Goal: Transaction & Acquisition: Purchase product/service

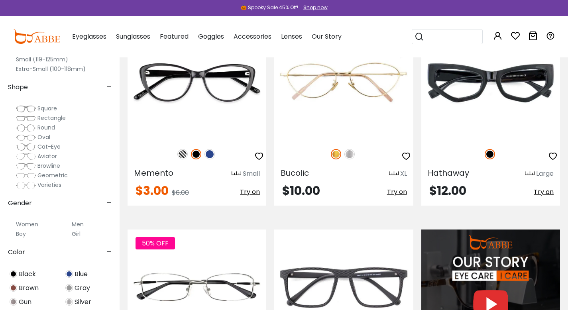
scroll to position [603, 0]
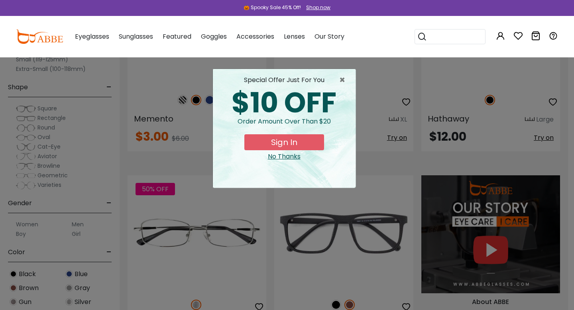
click at [301, 50] on button "Later" at bounding box center [303, 51] width 36 height 20
click at [339, 80] on span "×" at bounding box center [344, 80] width 10 height 10
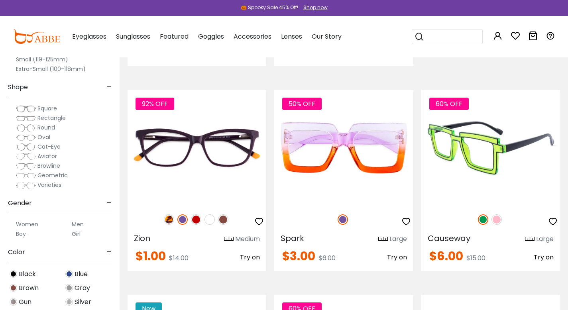
scroll to position [898, 0]
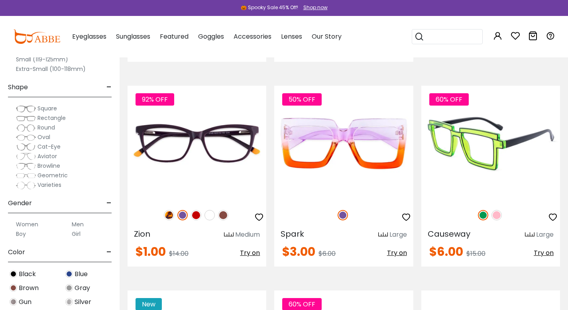
click at [498, 216] on img at bounding box center [497, 215] width 10 height 10
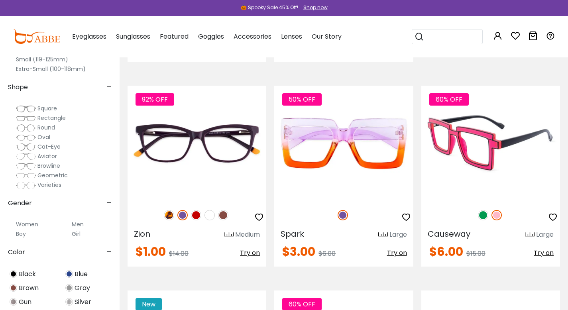
click at [486, 215] on img at bounding box center [483, 215] width 10 height 10
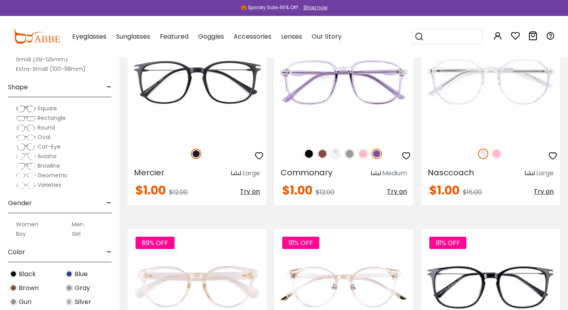
scroll to position [3408, 0]
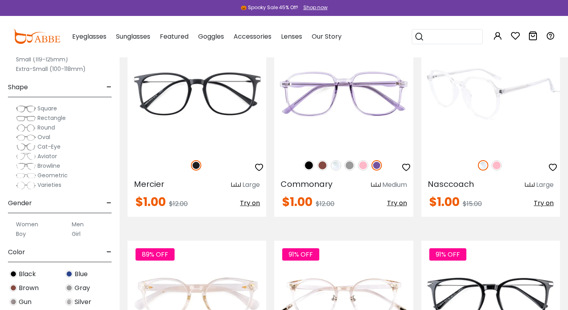
click at [497, 167] on img at bounding box center [497, 165] width 10 height 10
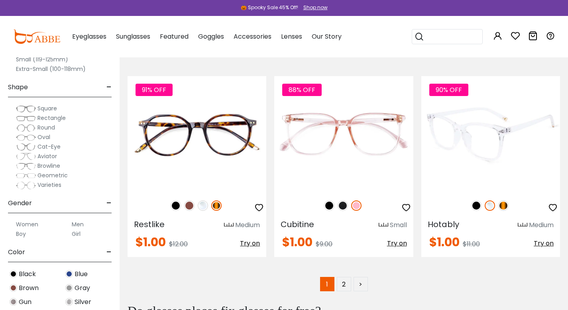
scroll to position [4006, 0]
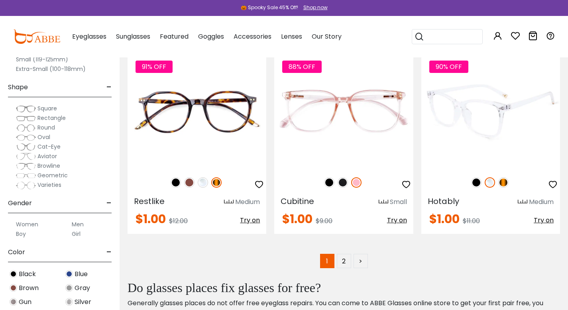
click at [504, 182] on img at bounding box center [503, 182] width 10 height 10
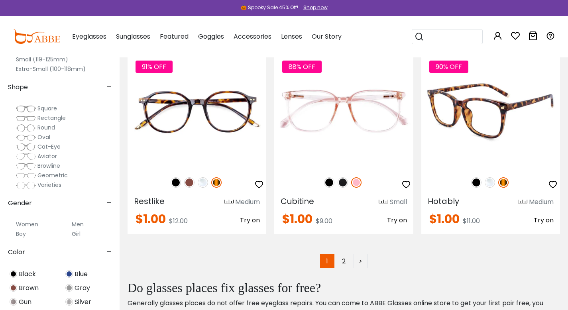
click at [492, 183] on img at bounding box center [490, 182] width 10 height 10
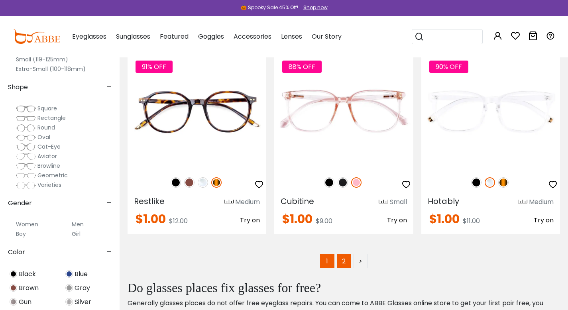
click at [347, 262] on link "2" at bounding box center [344, 261] width 14 height 14
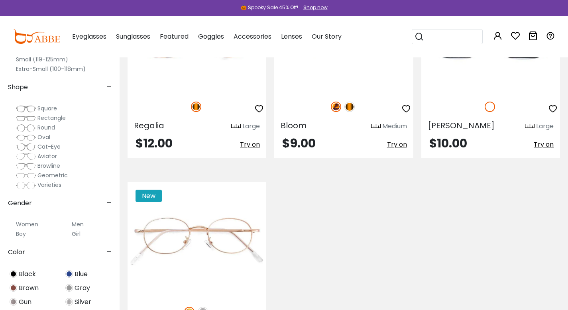
scroll to position [3496, 0]
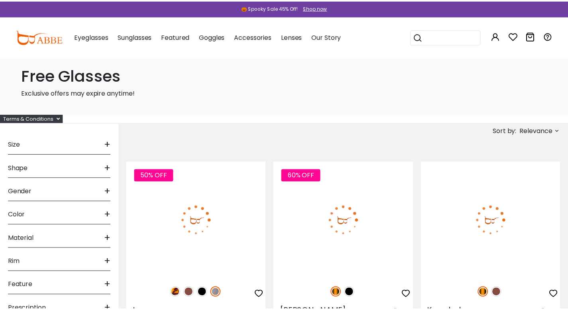
scroll to position [4008, 0]
